Goal: Information Seeking & Learning: Learn about a topic

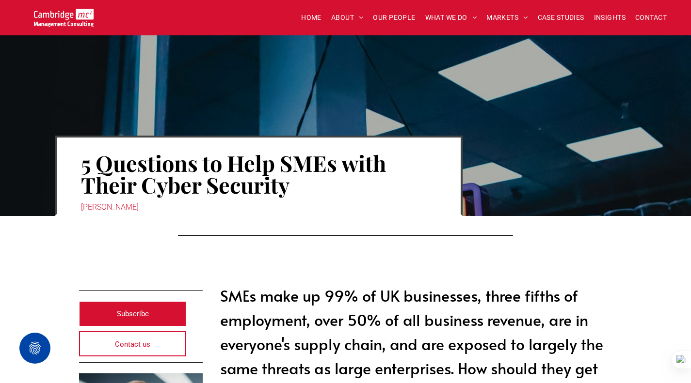
scroll to position [48, 0]
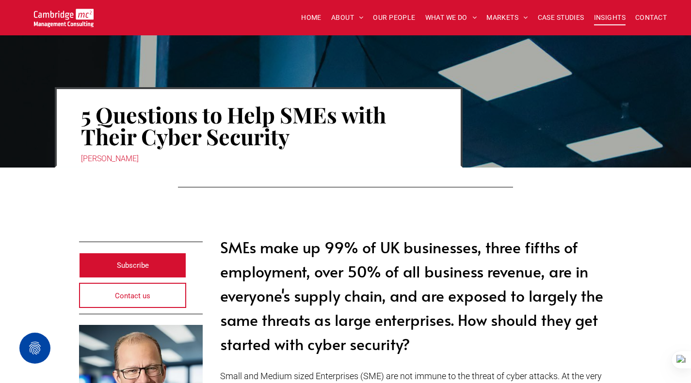
click at [598, 19] on span "INSIGHTS" at bounding box center [609, 17] width 31 height 15
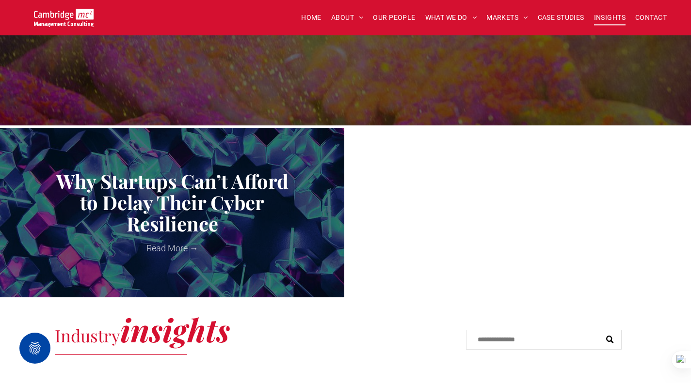
scroll to position [242, 0]
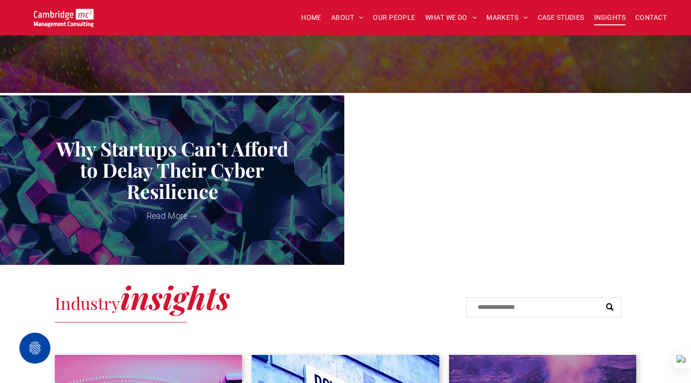
click at [478, 306] on input "Search" at bounding box center [544, 308] width 156 height 20
type input "****"
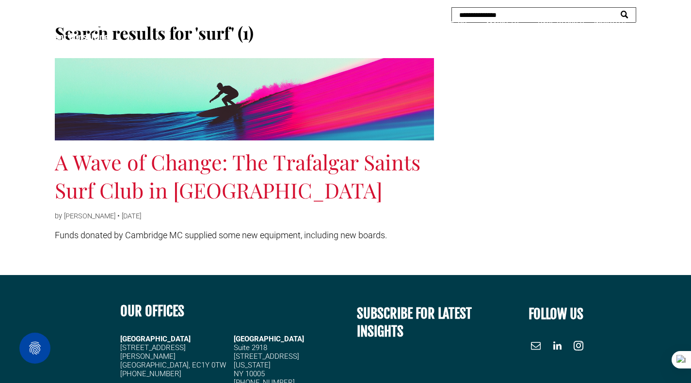
click at [350, 161] on link "A Wave of Change: The Trafalgar Saints Surf Club in South Africa" at bounding box center [244, 176] width 379 height 56
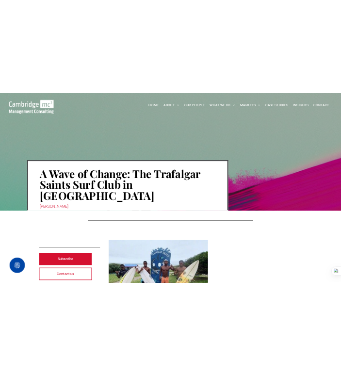
scroll to position [339, 0]
